Goal: Information Seeking & Learning: Learn about a topic

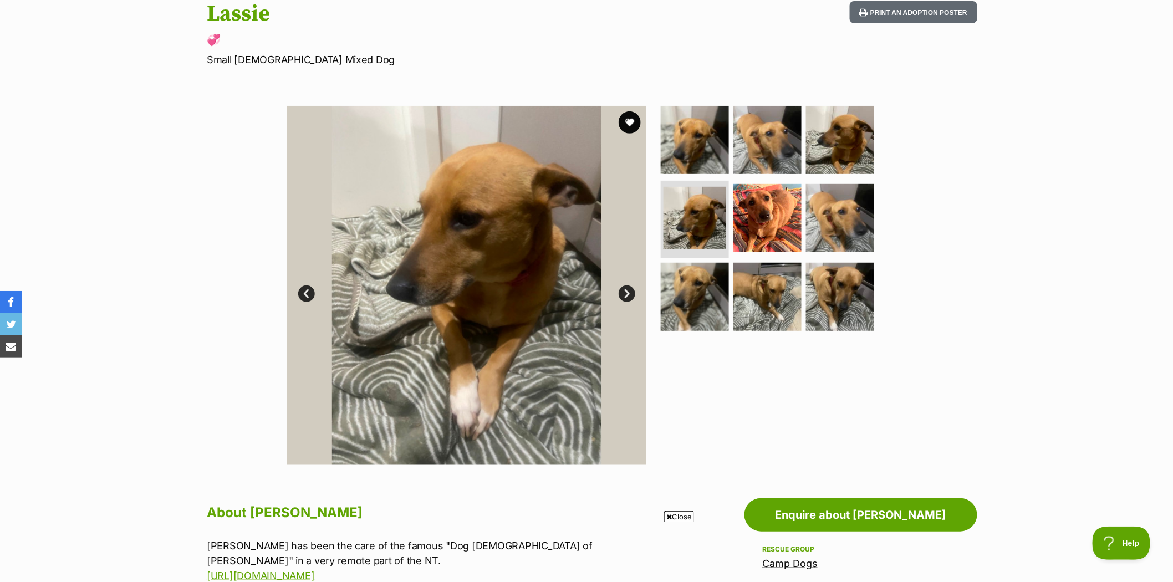
scroll to position [123, 0]
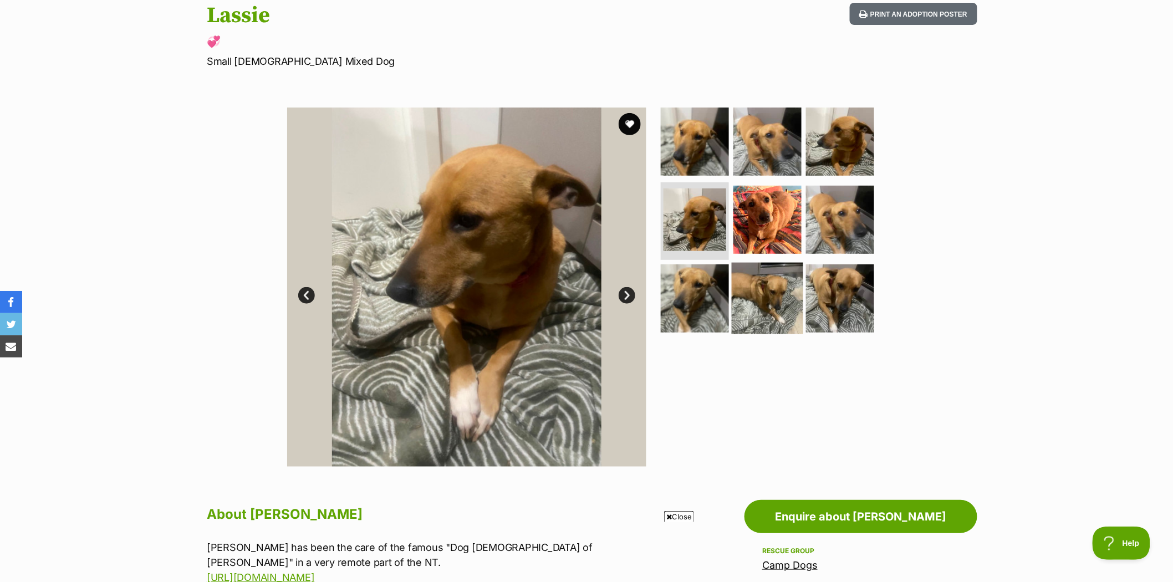
click at [756, 286] on img at bounding box center [768, 299] width 72 height 72
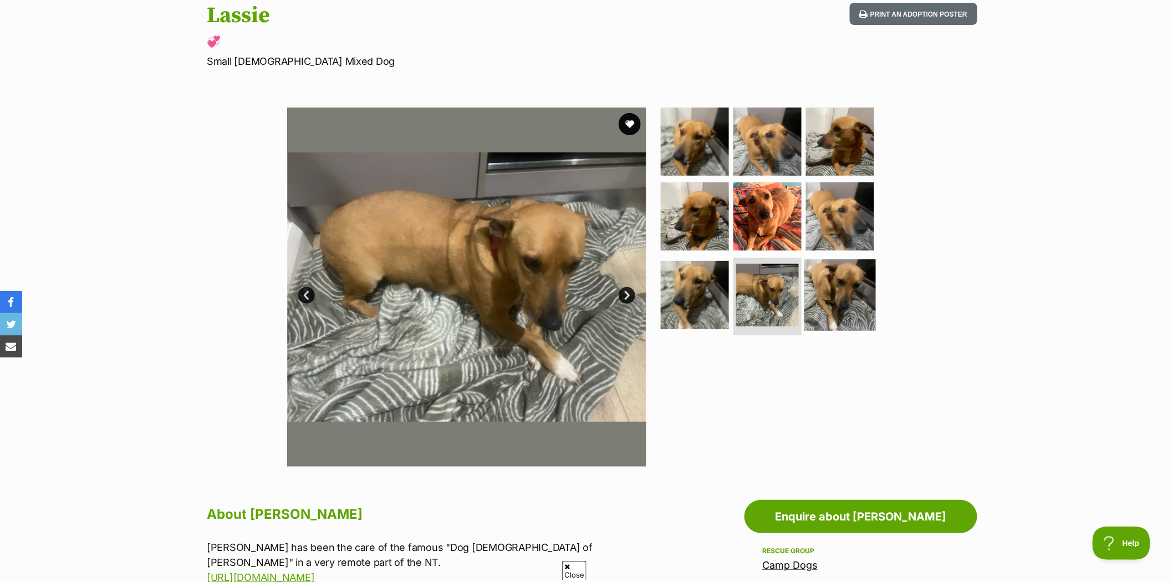
scroll to position [0, 0]
click at [834, 290] on img at bounding box center [840, 295] width 72 height 72
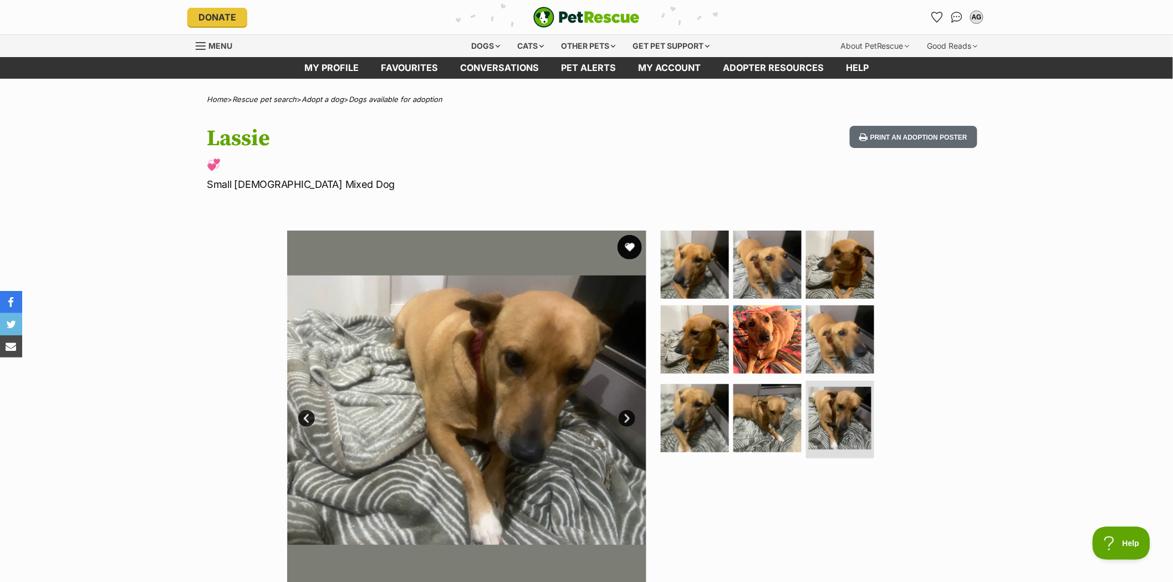
click at [633, 244] on button "favourite" at bounding box center [630, 247] width 24 height 24
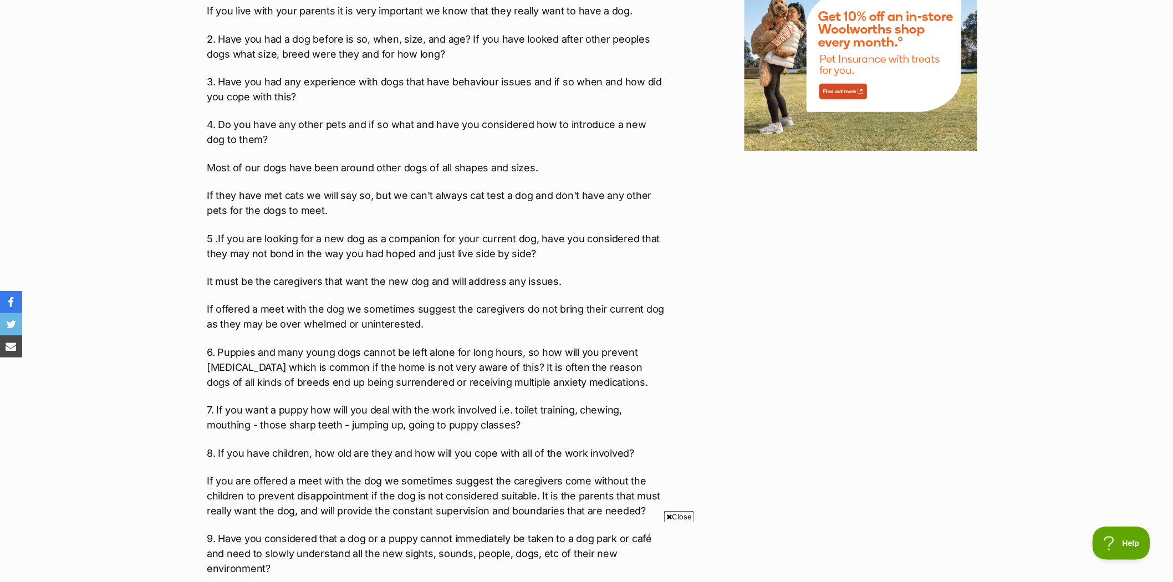
scroll to position [1478, 0]
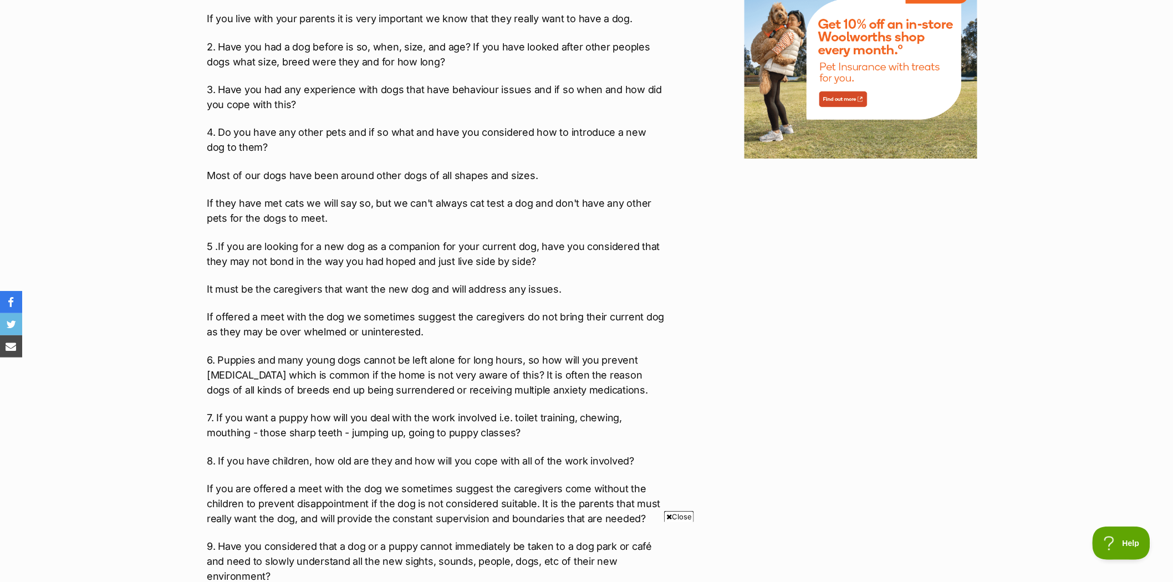
click at [246, 135] on p "4. Do you have any other pets and if so what and have you considered how to int…" at bounding box center [436, 140] width 458 height 30
click at [252, 131] on p "4. Do you have any other pets and if so what and have you considered how to int…" at bounding box center [436, 140] width 458 height 30
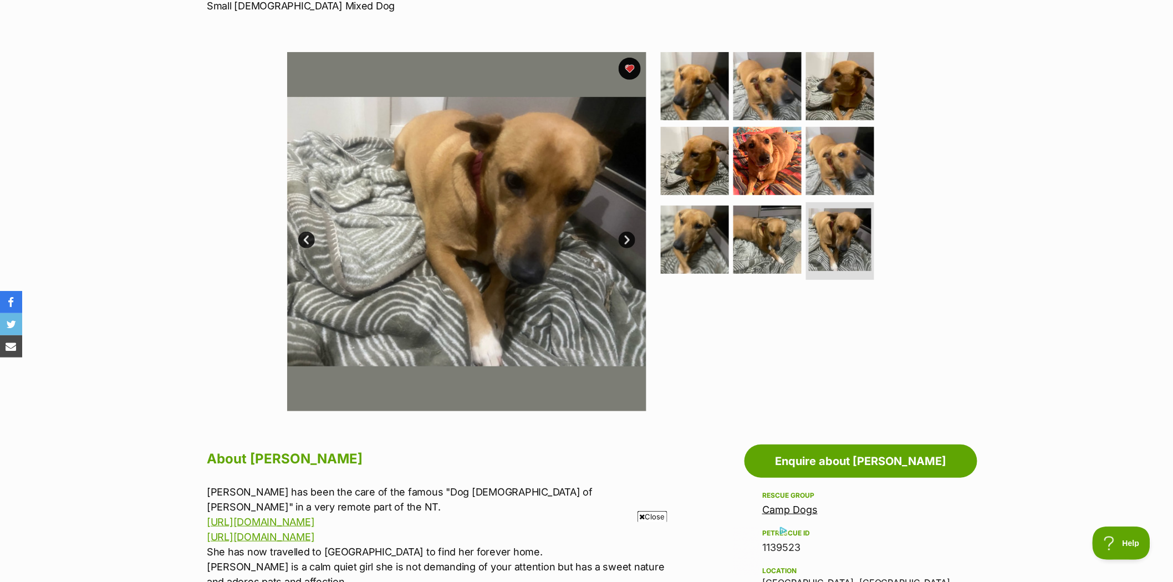
scroll to position [62, 0]
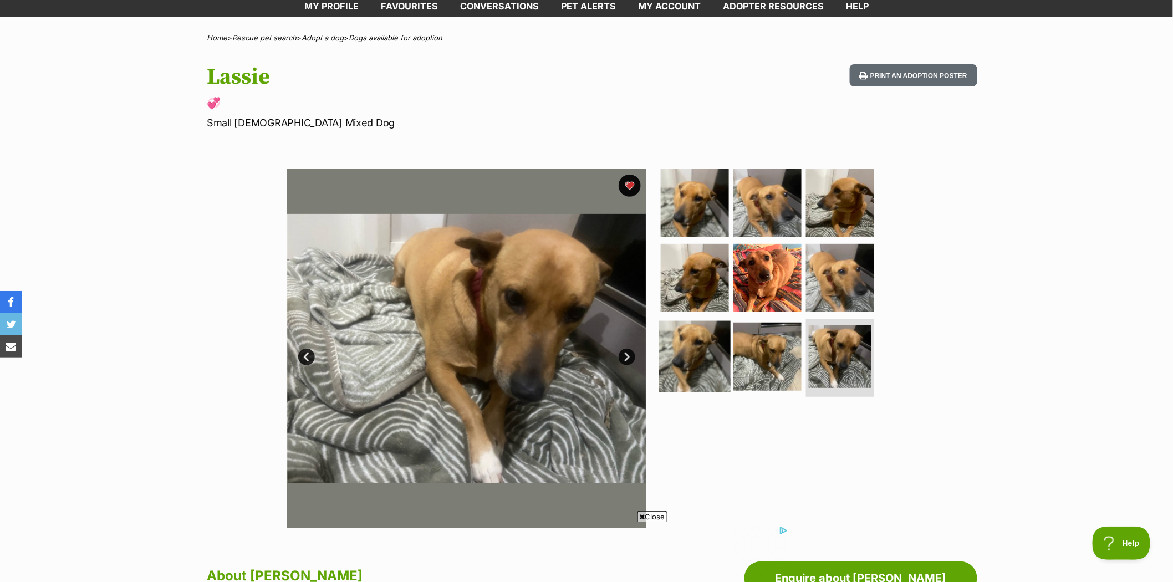
click at [696, 339] on img at bounding box center [695, 357] width 72 height 72
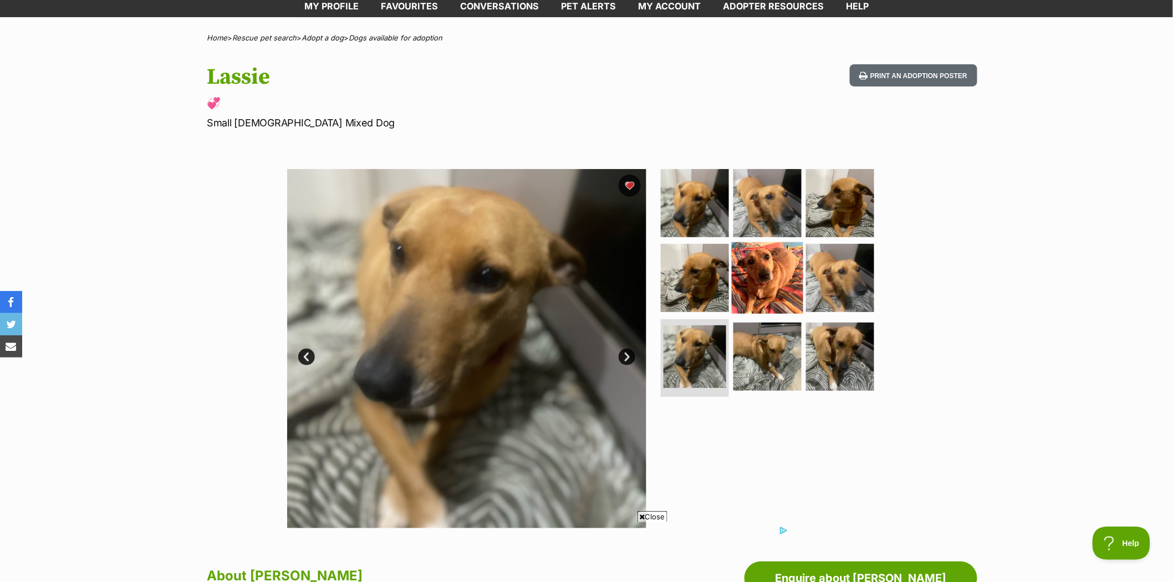
click at [752, 258] on img at bounding box center [768, 278] width 72 height 72
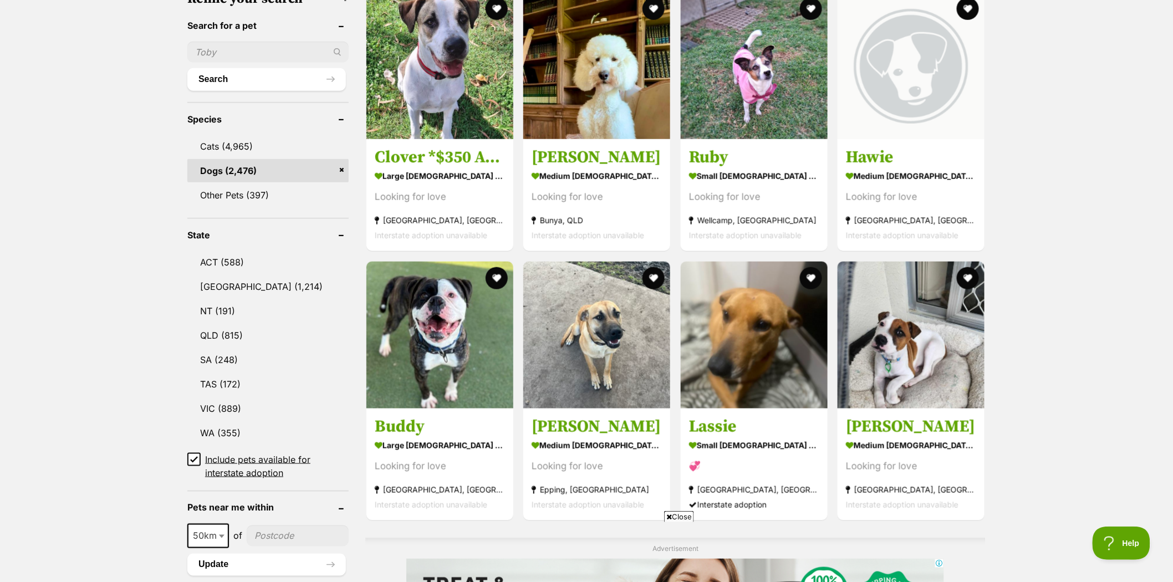
click at [213, 47] on input "text" at bounding box center [267, 52] width 161 height 21
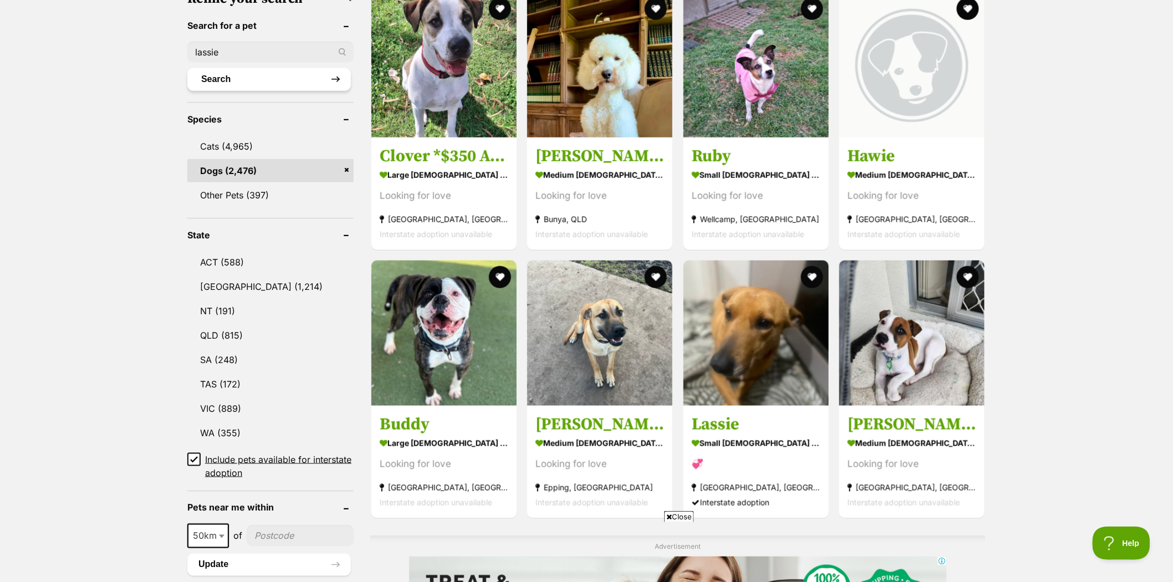
type input "lassie"
click at [215, 74] on button "Search" at bounding box center [269, 79] width 164 height 22
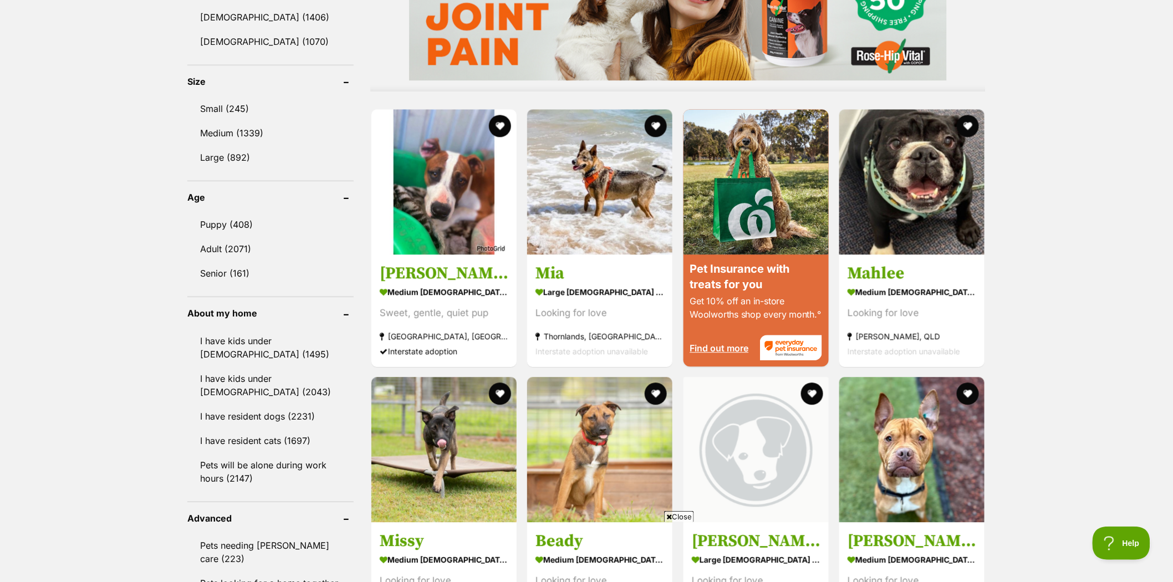
scroll to position [986, 0]
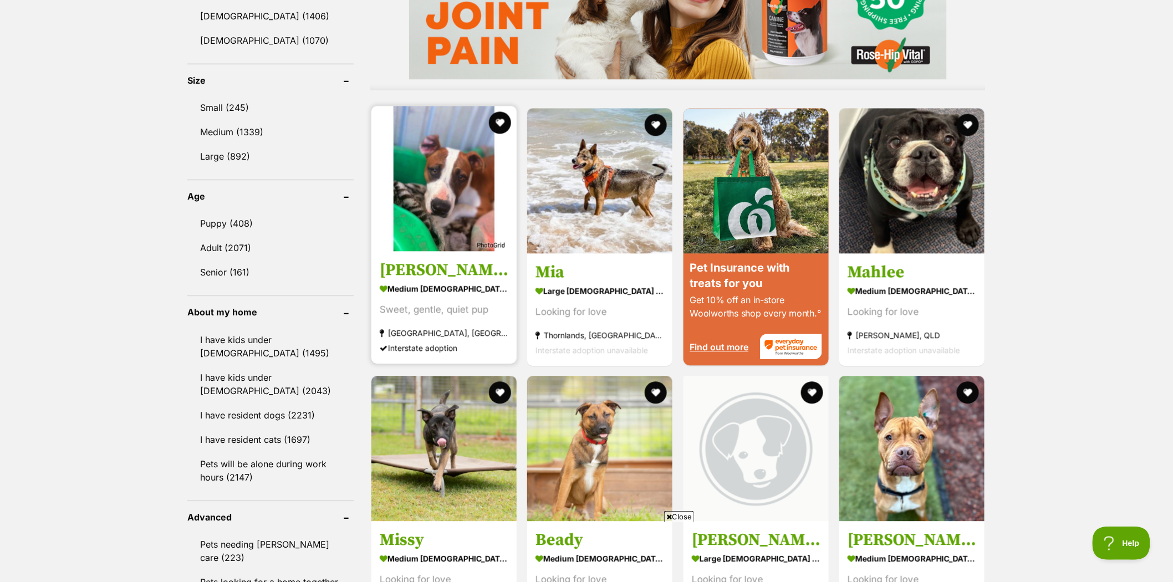
click at [456, 169] on img at bounding box center [443, 178] width 145 height 145
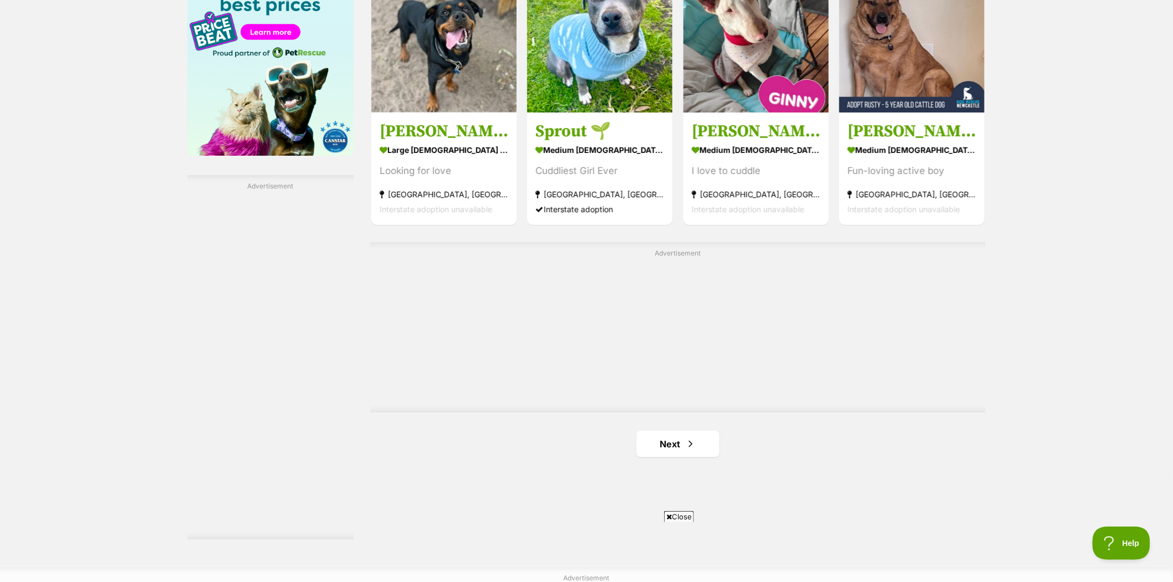
scroll to position [1910, 0]
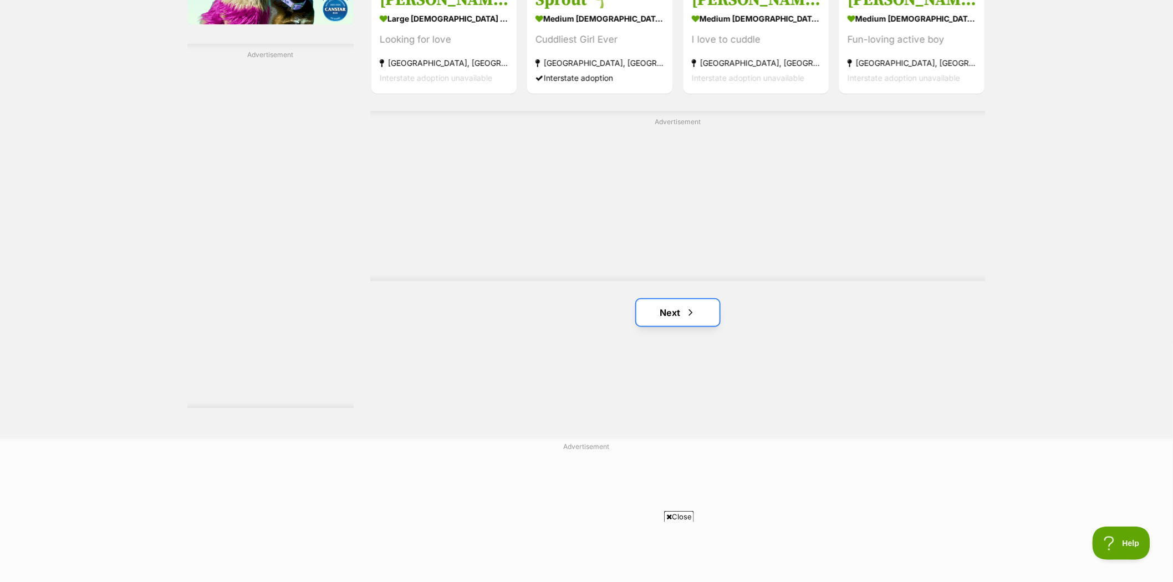
click at [675, 312] on link "Next" at bounding box center [677, 312] width 83 height 27
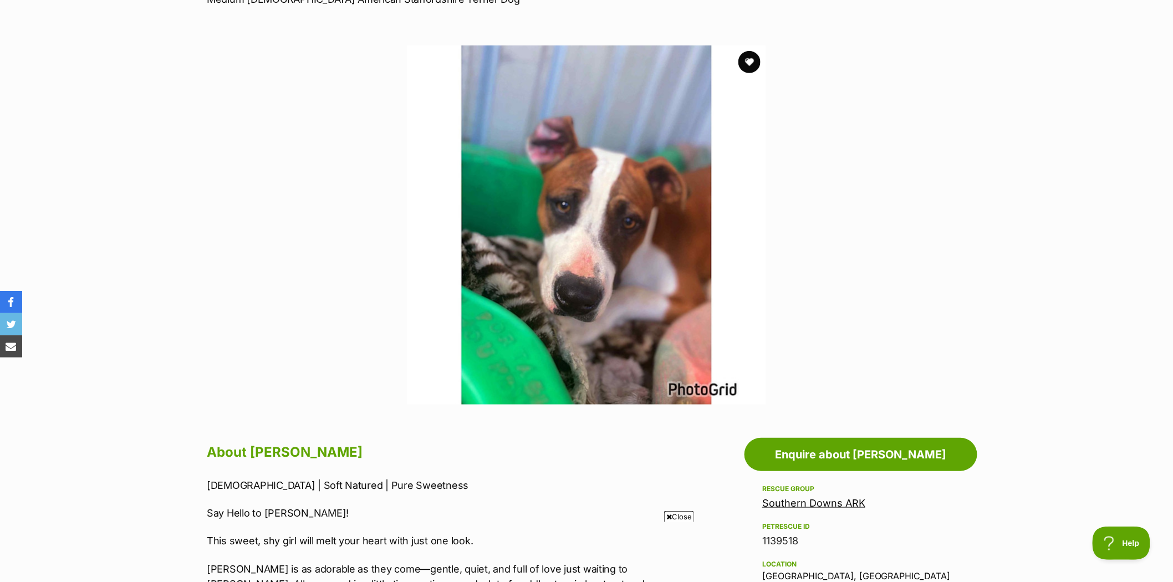
scroll to position [185, 0]
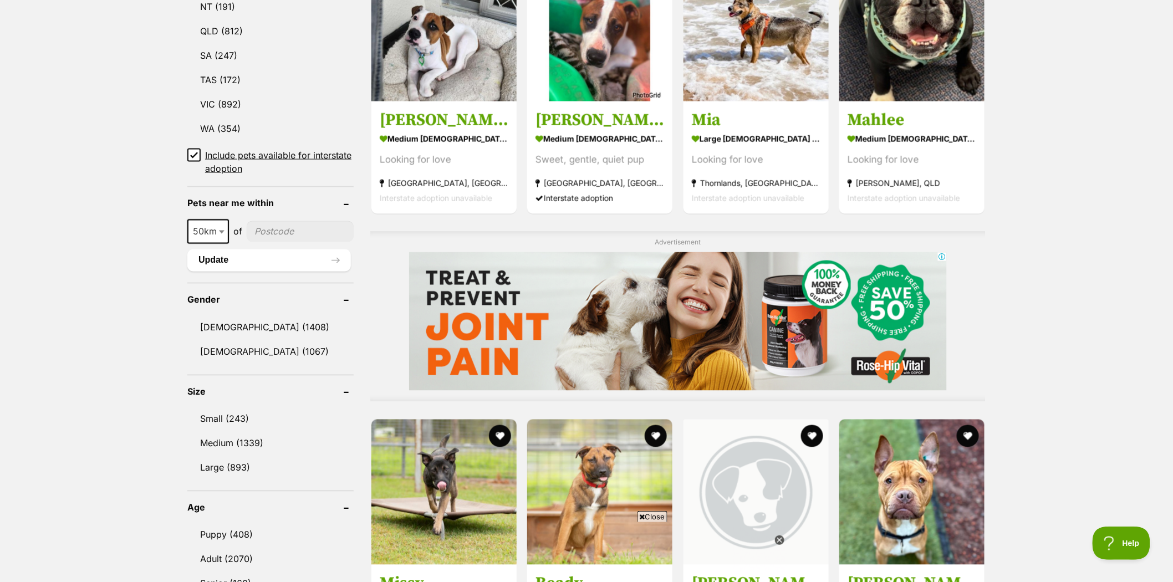
scroll to position [677, 0]
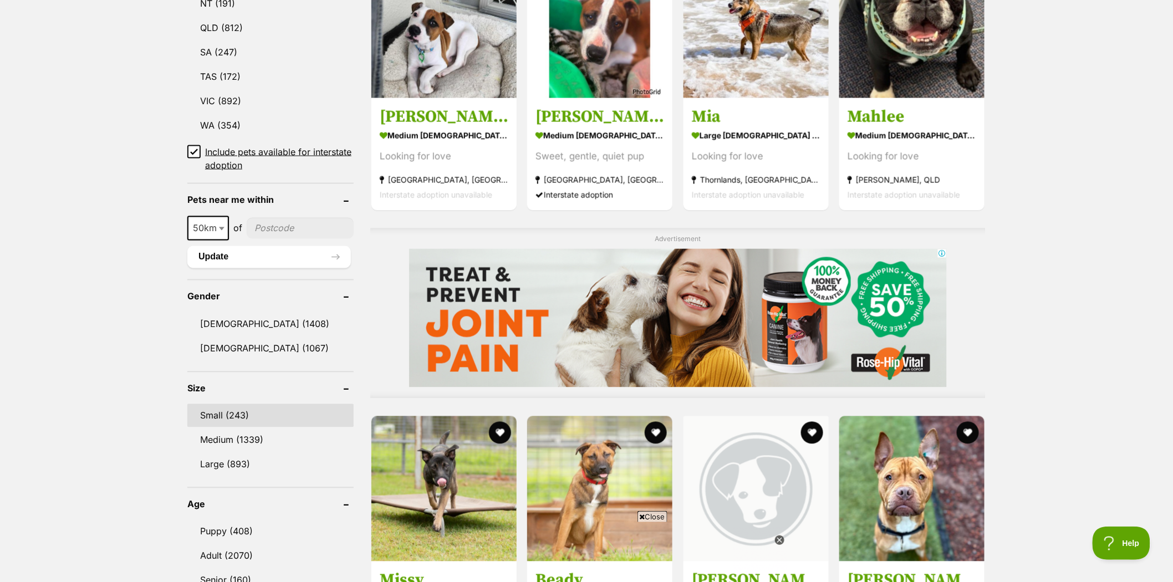
click at [202, 408] on link "Small (243)" at bounding box center [270, 415] width 166 height 23
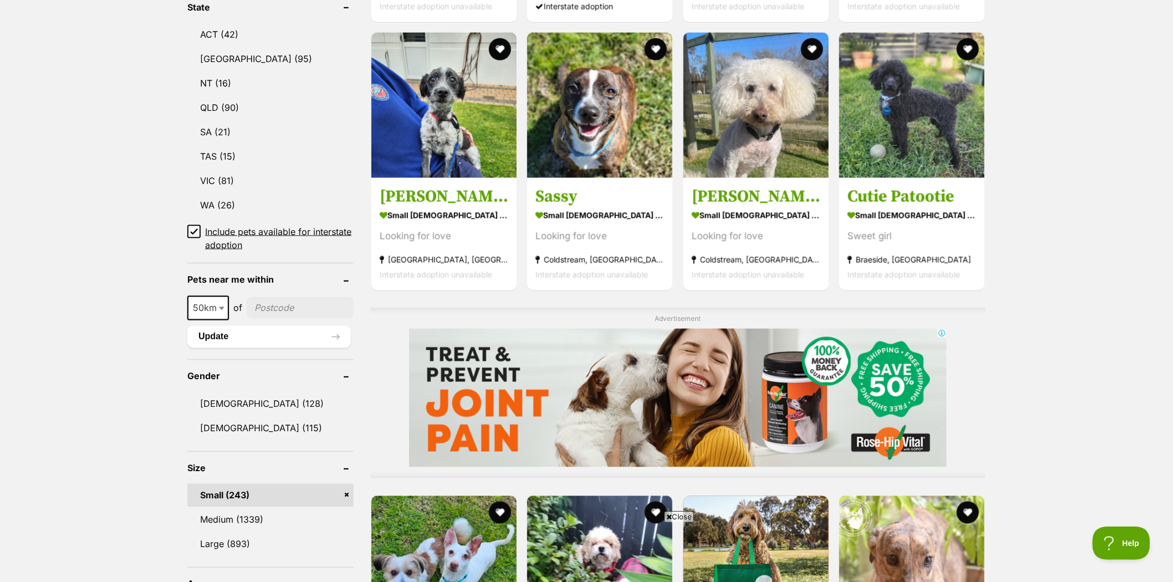
scroll to position [616, 0]
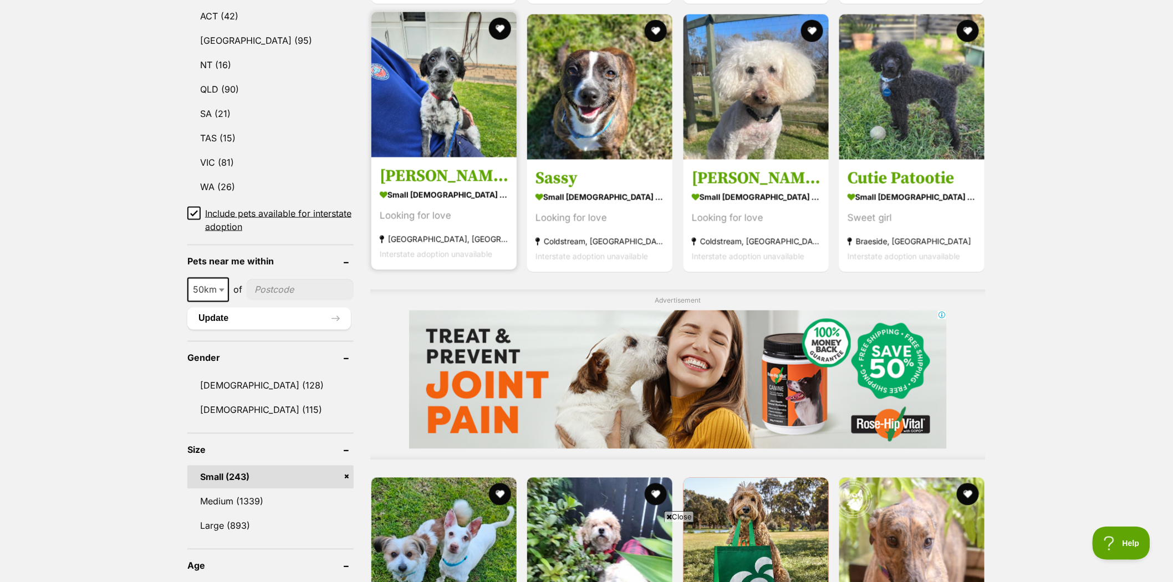
click at [447, 114] on img at bounding box center [443, 84] width 145 height 145
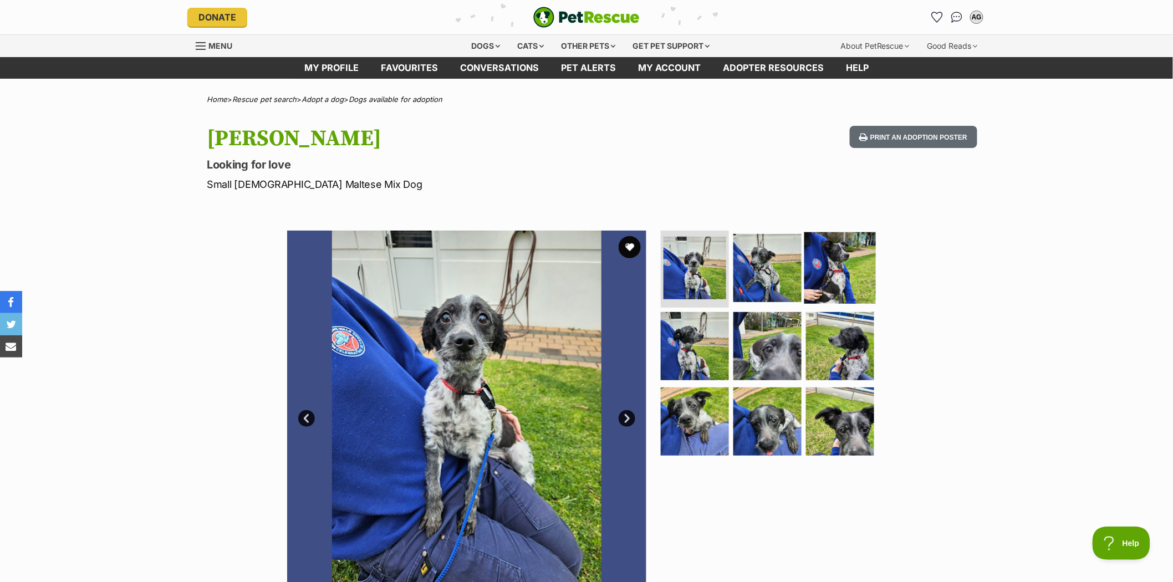
click at [839, 263] on img at bounding box center [840, 268] width 72 height 72
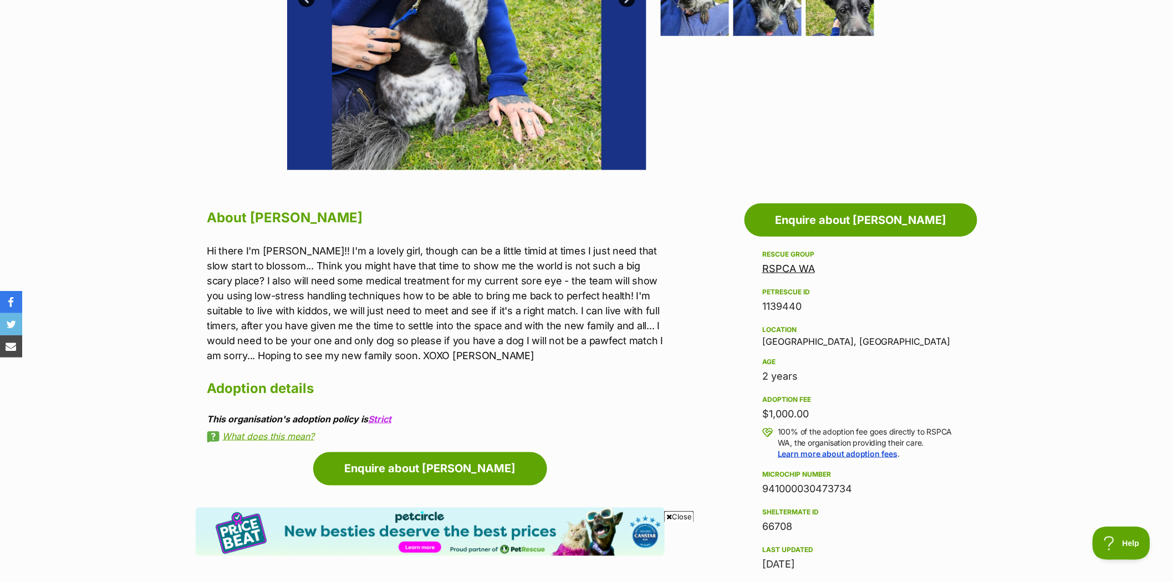
scroll to position [431, 0]
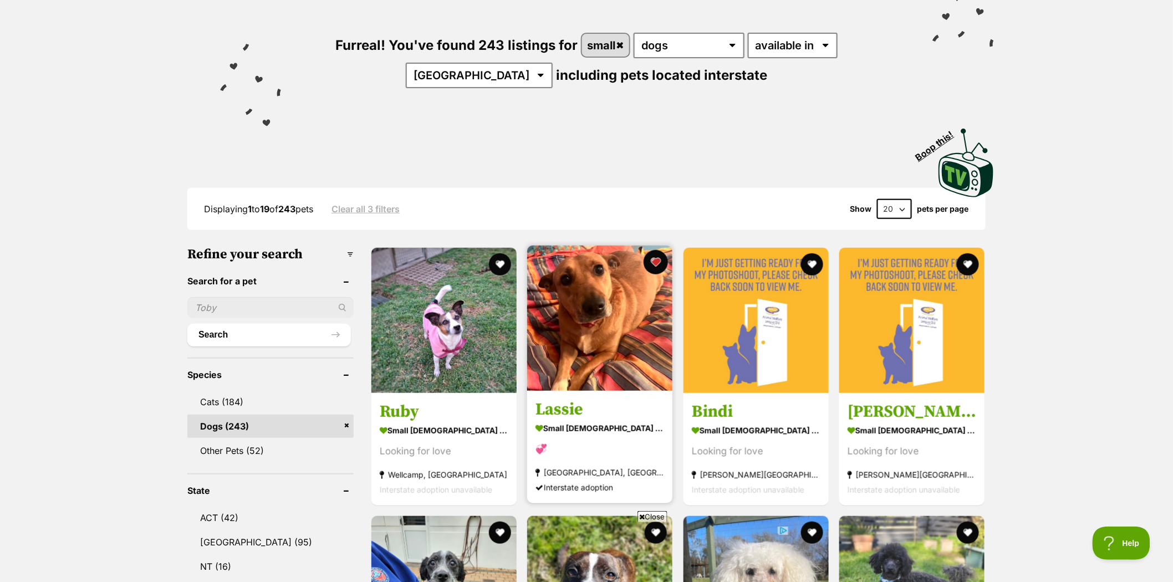
scroll to position [55, 0]
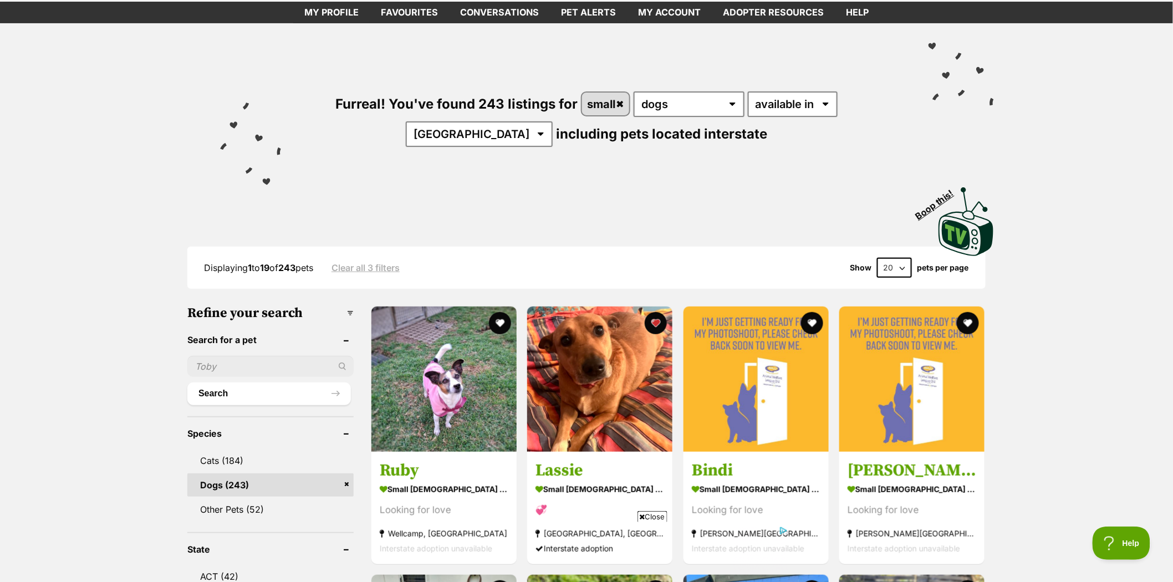
click at [227, 359] on input "text" at bounding box center [270, 366] width 166 height 21
type input "jemima"
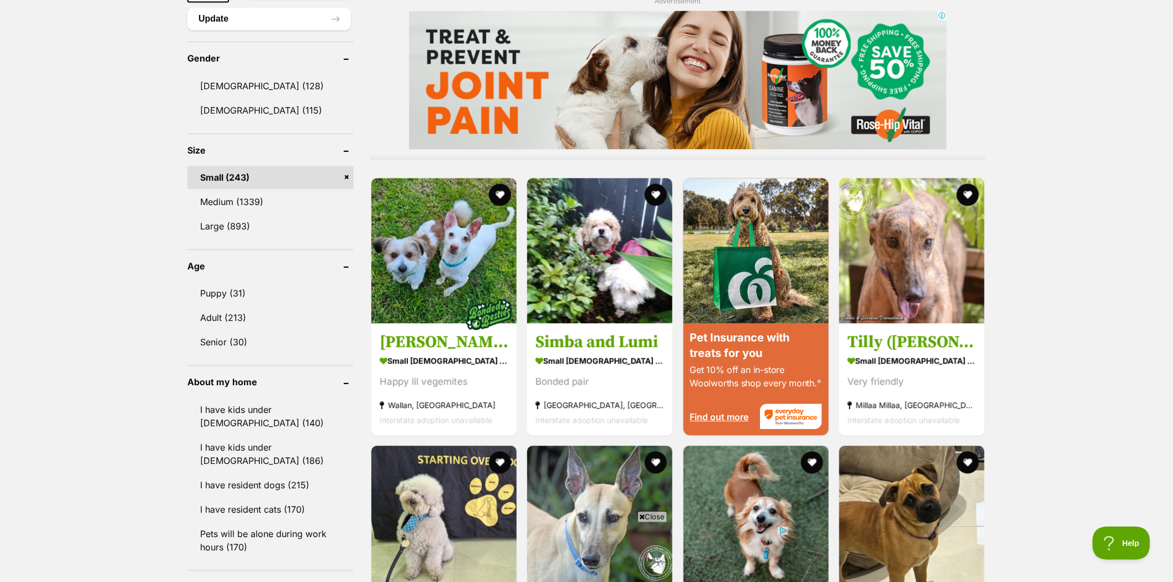
scroll to position [917, 0]
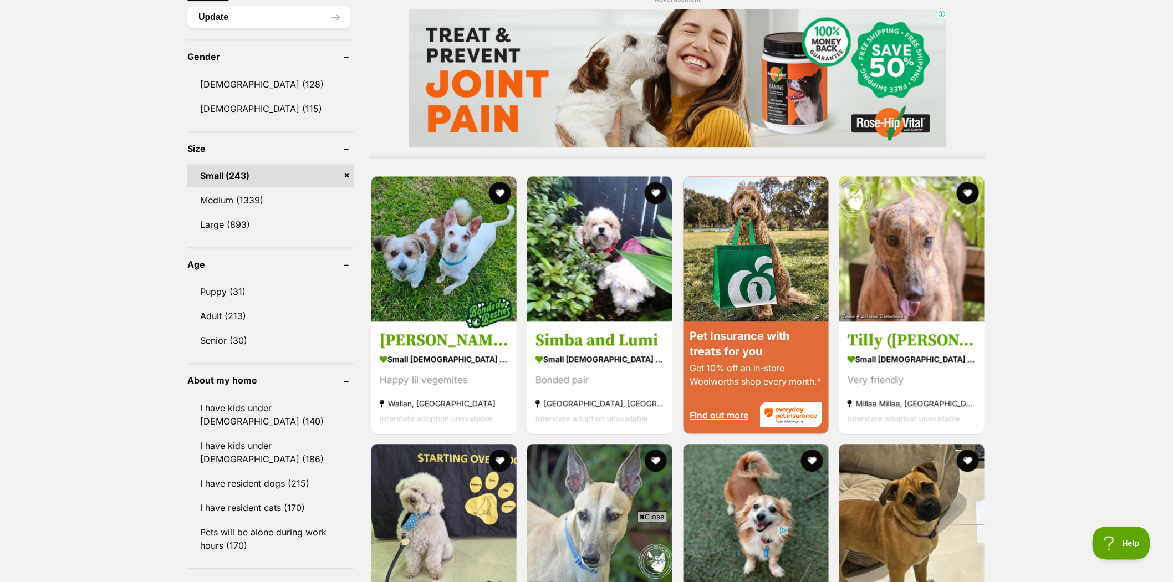
click at [349, 164] on link "Small (243)" at bounding box center [270, 175] width 166 height 23
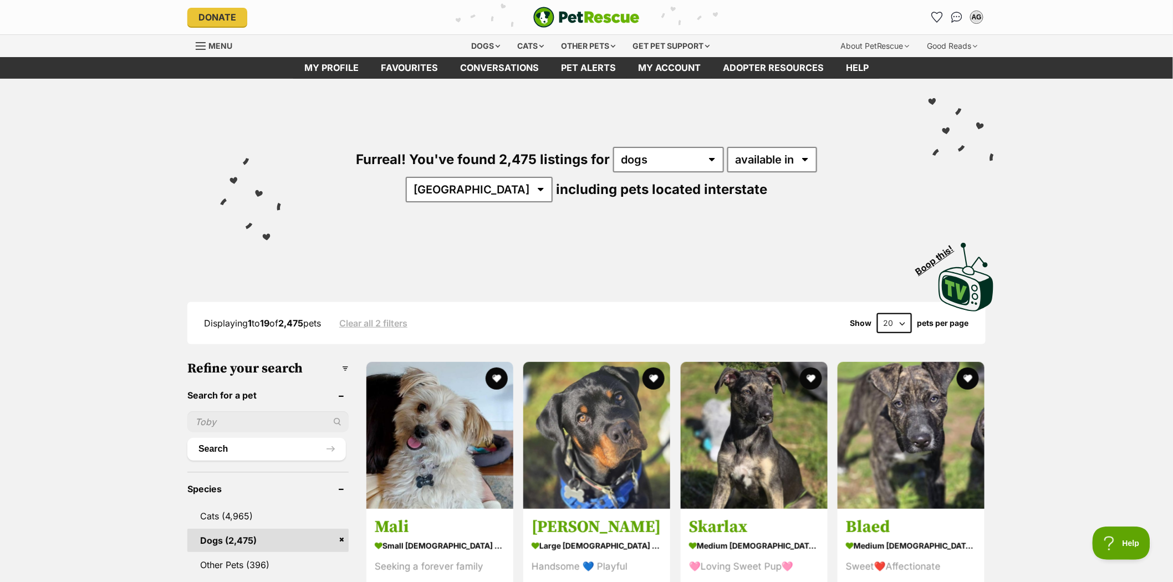
click at [220, 416] on input "text" at bounding box center [267, 421] width 161 height 21
type input "jemima"
click at [213, 445] on button "Search" at bounding box center [266, 449] width 159 height 22
